Goal: Task Accomplishment & Management: Manage account settings

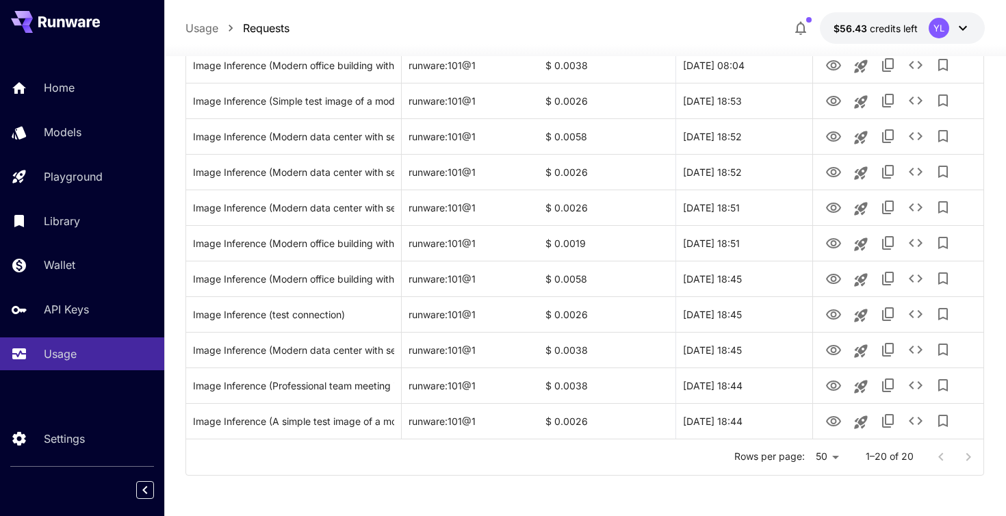
click at [970, 455] on div at bounding box center [954, 456] width 55 height 27
click at [937, 456] on div at bounding box center [954, 456] width 55 height 27
click at [880, 459] on p "1–20 of 20" at bounding box center [890, 457] width 48 height 14
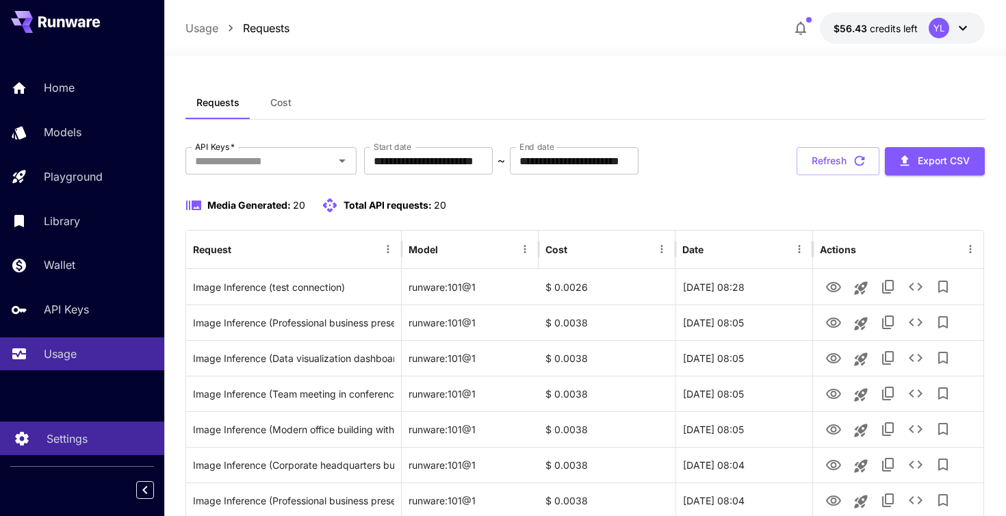
click at [78, 439] on p "Settings" at bounding box center [67, 438] width 41 height 16
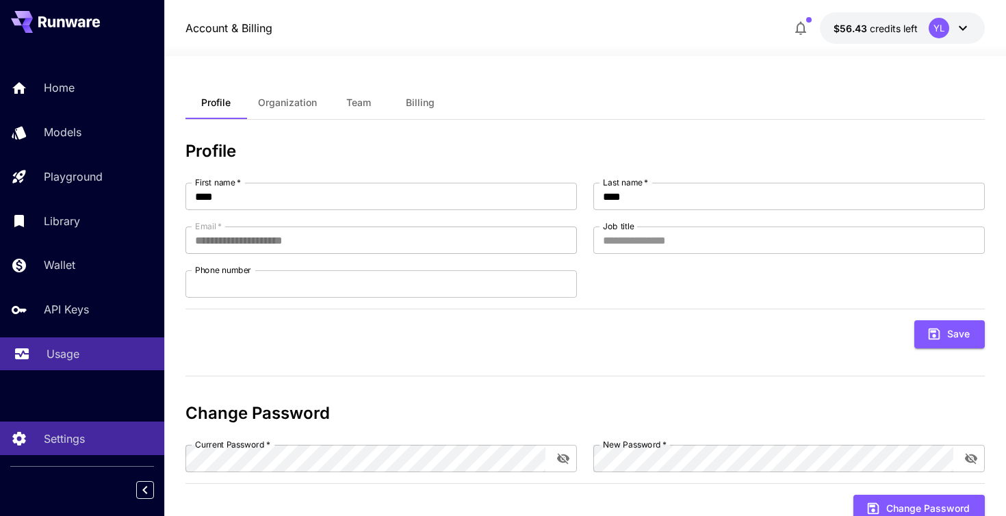
click at [77, 368] on link "Usage" at bounding box center [82, 354] width 164 height 34
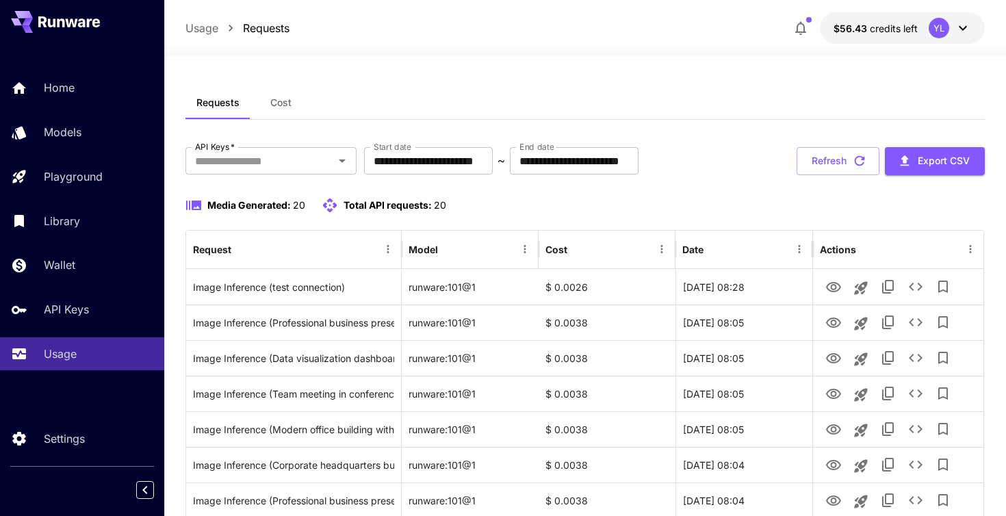
click at [287, 102] on span "Cost" at bounding box center [280, 102] width 21 height 12
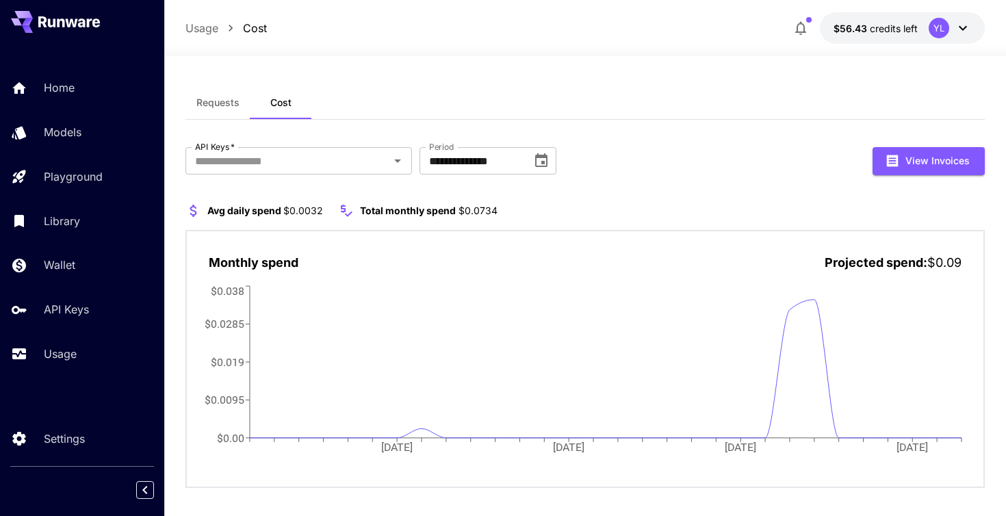
click at [432, 211] on span "Total monthly spend" at bounding box center [408, 211] width 96 height 12
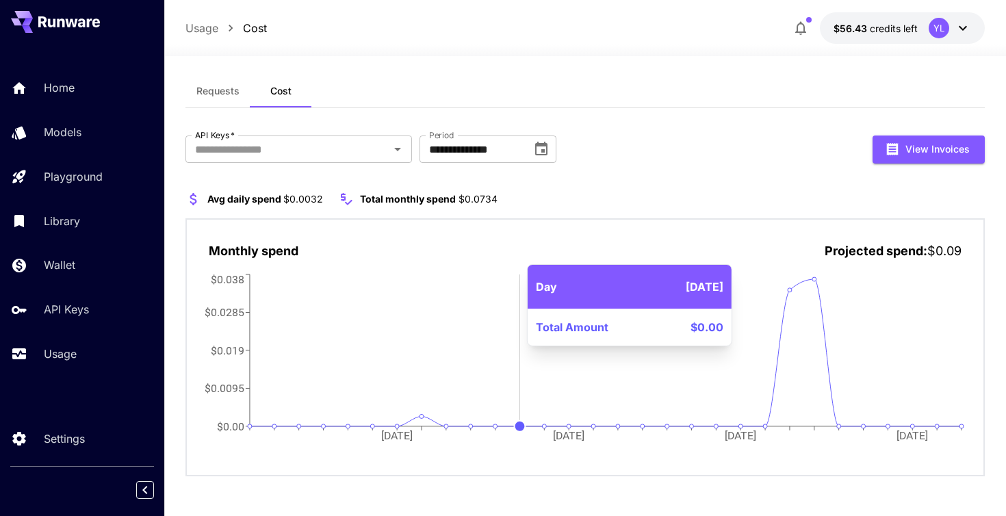
scroll to position [12, 0]
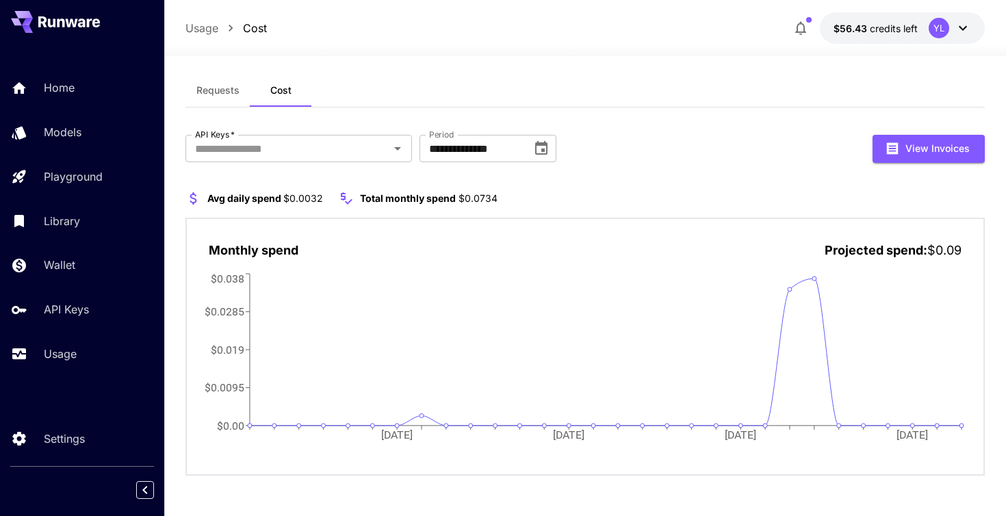
click at [216, 99] on button "Requests" at bounding box center [217, 90] width 65 height 33
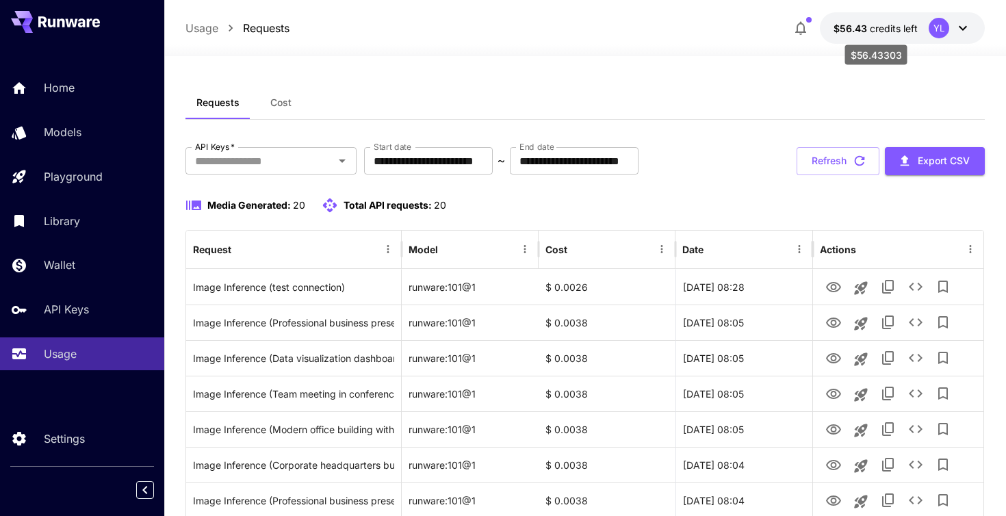
click at [901, 28] on span "credits left" at bounding box center [894, 29] width 48 height 12
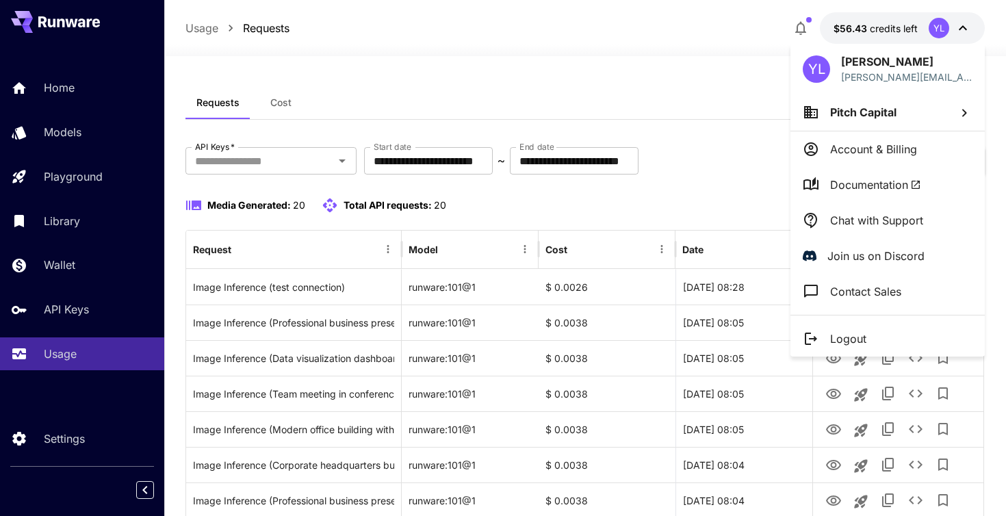
drag, startPoint x: 923, startPoint y: 31, endPoint x: 890, endPoint y: 30, distance: 33.6
click at [890, 30] on div at bounding box center [503, 258] width 1006 height 516
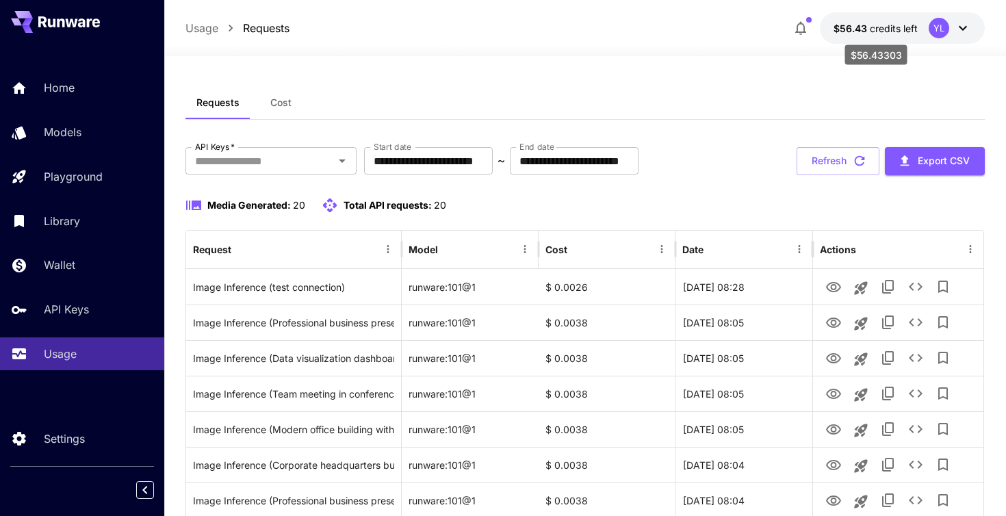
click at [890, 30] on span "credits left" at bounding box center [894, 29] width 48 height 12
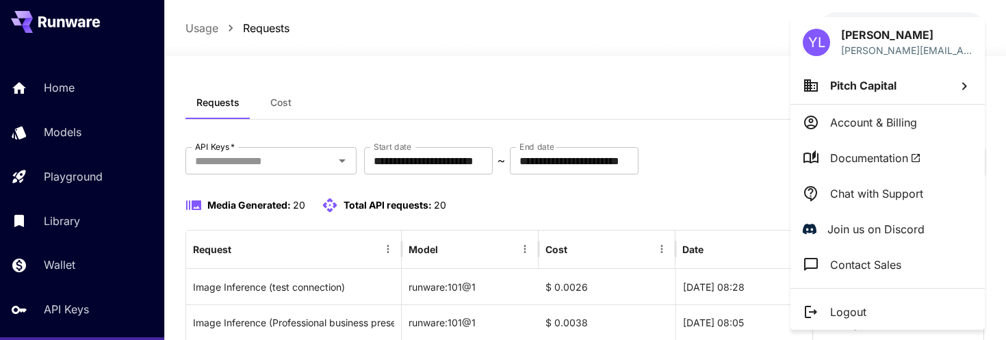
click at [706, 54] on div at bounding box center [503, 170] width 1006 height 340
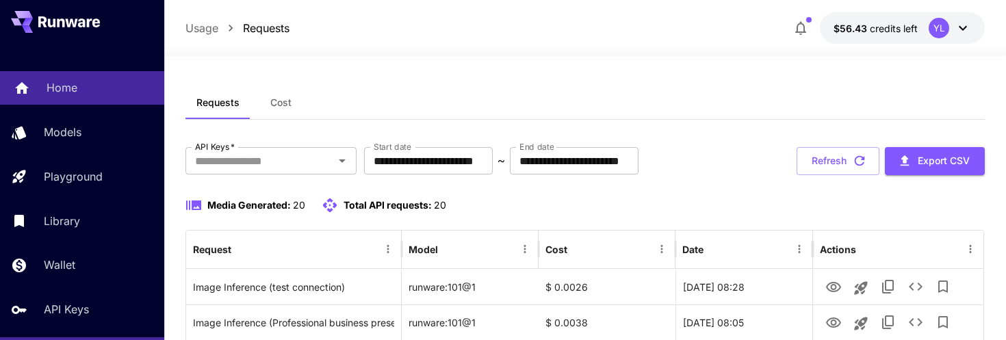
click at [64, 90] on p "Home" at bounding box center [62, 87] width 31 height 16
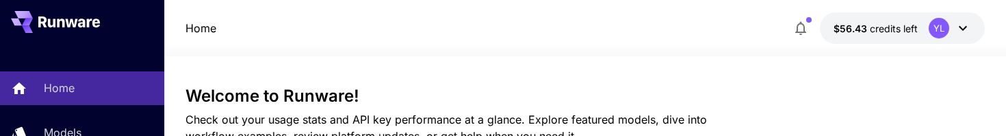
click at [957, 25] on icon at bounding box center [963, 28] width 16 height 16
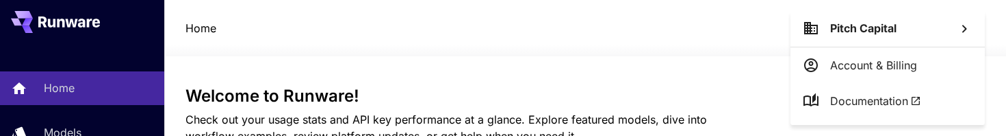
scroll to position [55, 0]
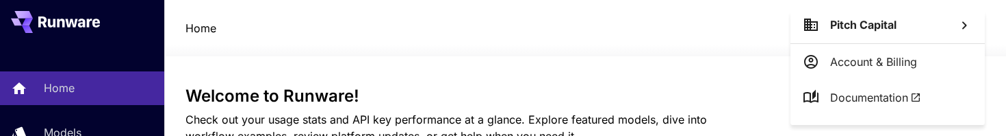
click at [886, 67] on p "Account & Billing" at bounding box center [873, 61] width 87 height 16
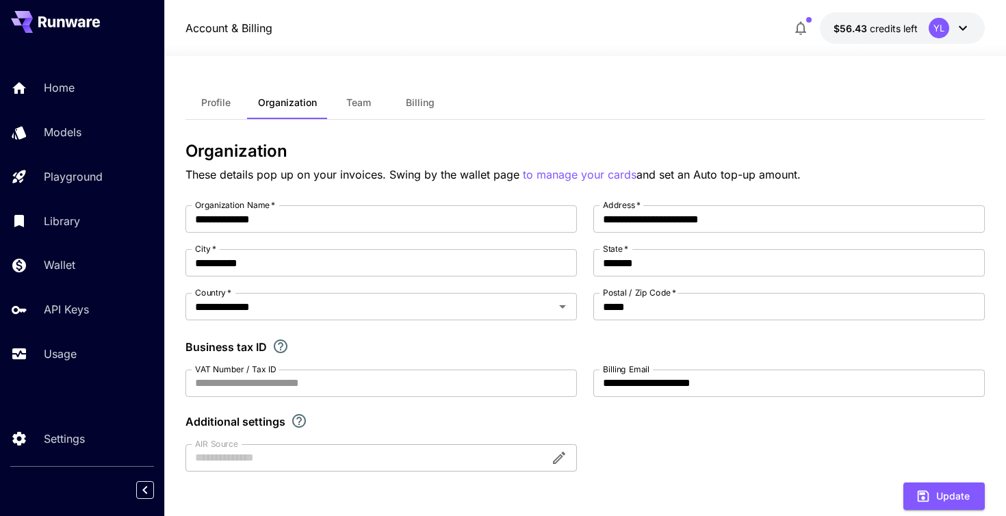
click at [933, 26] on div "YL" at bounding box center [939, 28] width 21 height 21
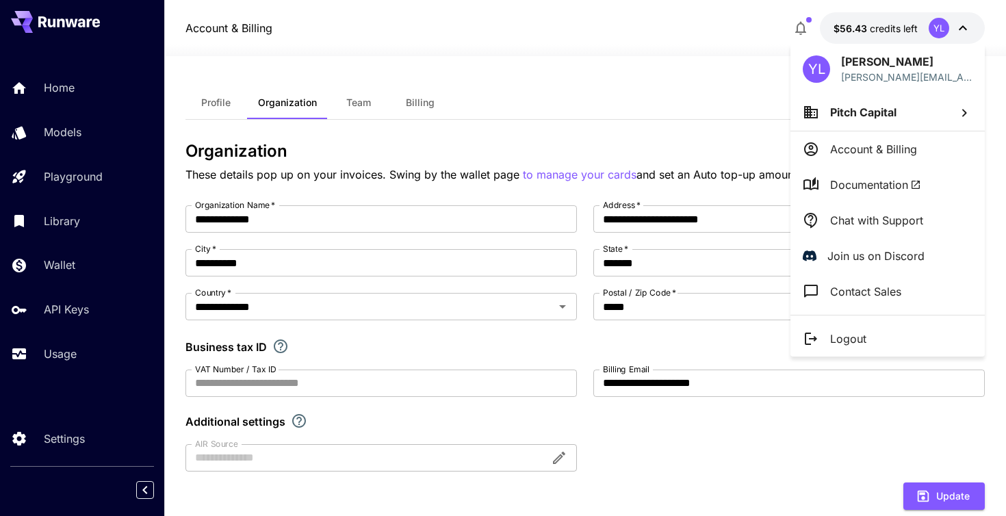
click at [890, 135] on span "Documentation" at bounding box center [875, 185] width 91 height 16
